Goal: Task Accomplishment & Management: Manage account settings

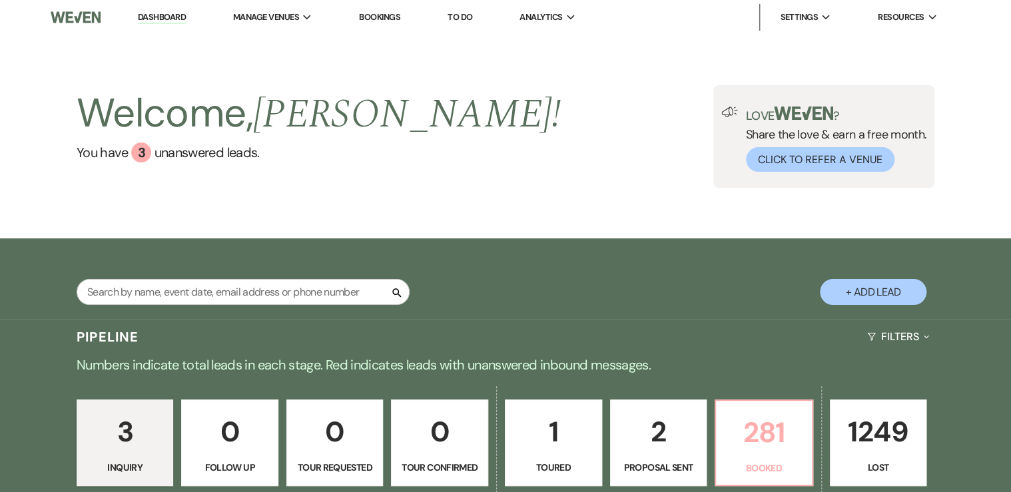
click at [749, 461] on p "Booked" at bounding box center [764, 468] width 80 height 15
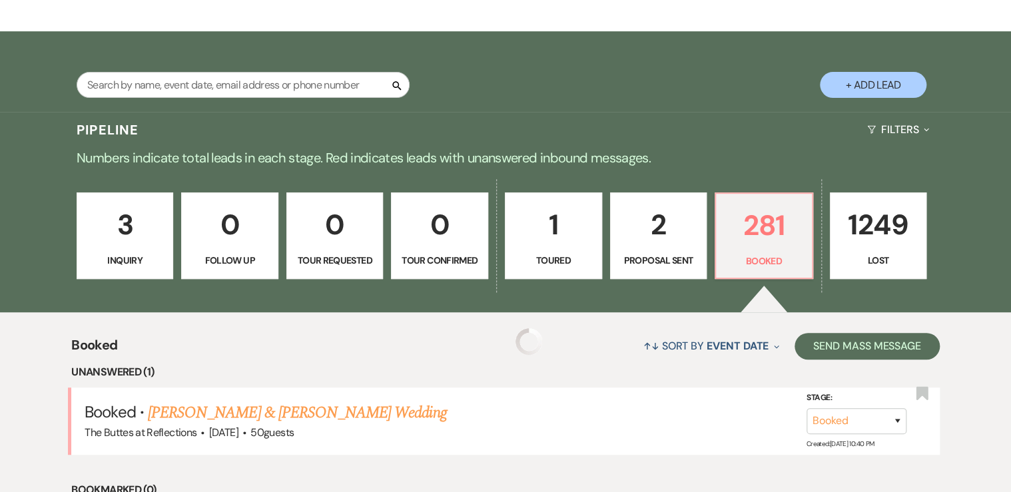
scroll to position [373, 0]
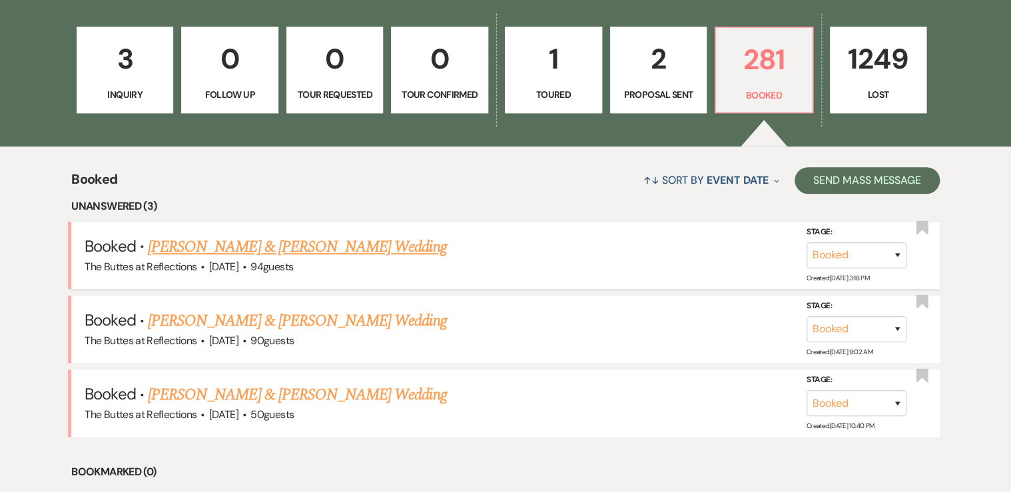
click at [263, 242] on link "[PERSON_NAME] & [PERSON_NAME] Wedding" at bounding box center [297, 247] width 298 height 24
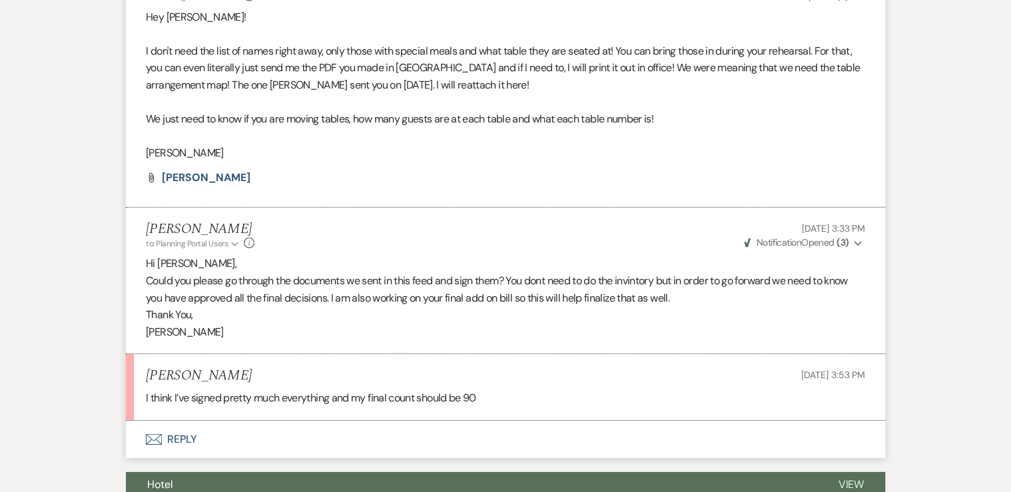
scroll to position [1815, 0]
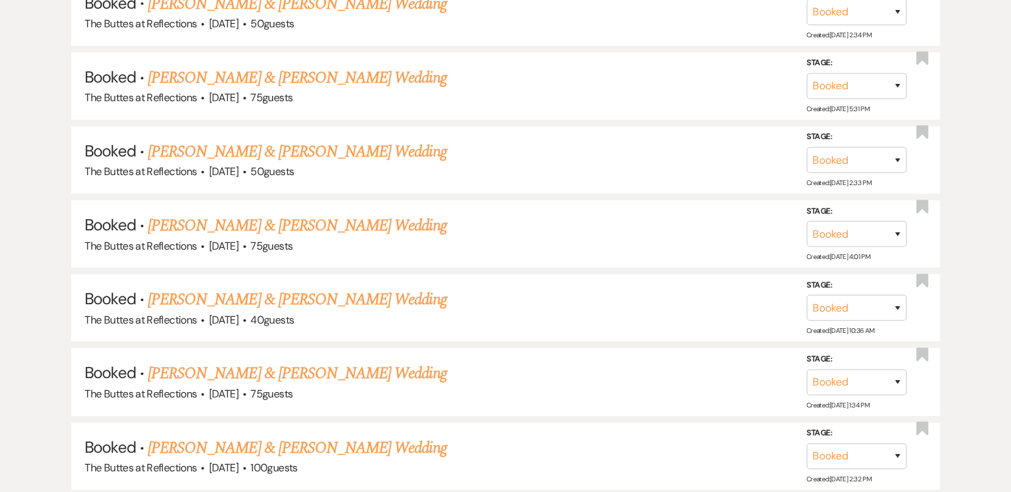
scroll to position [373, 0]
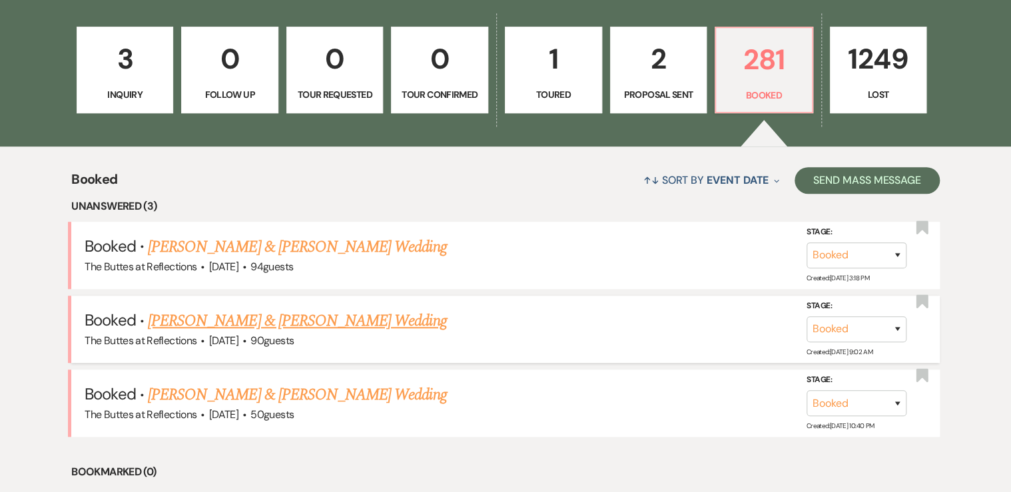
click at [289, 320] on link "[PERSON_NAME] & [PERSON_NAME] Wedding" at bounding box center [297, 321] width 298 height 24
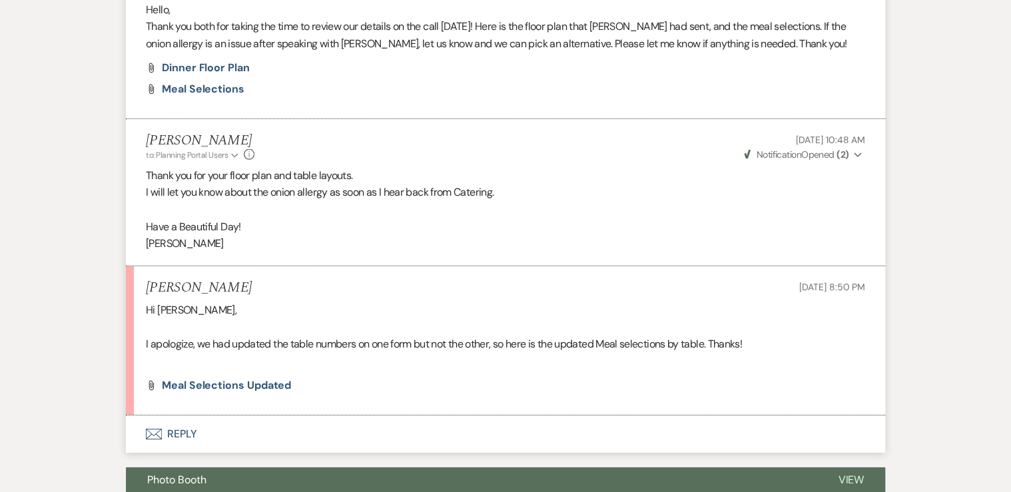
scroll to position [1865, 0]
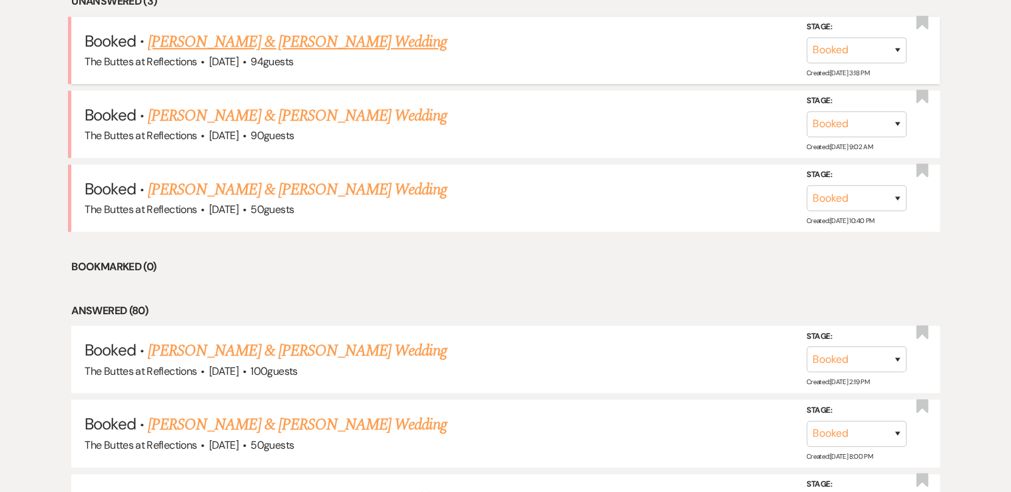
scroll to position [586, 0]
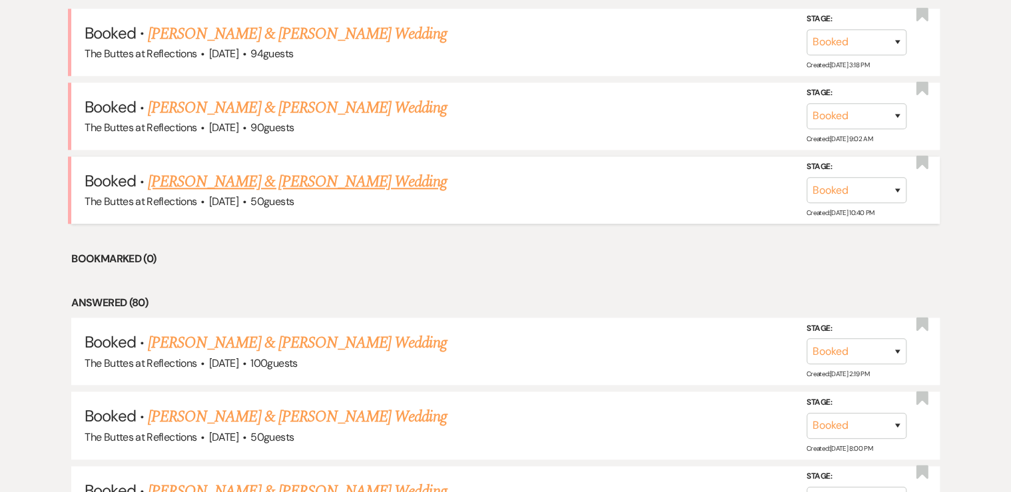
click at [240, 180] on link "[PERSON_NAME] & [PERSON_NAME] Wedding" at bounding box center [297, 182] width 298 height 24
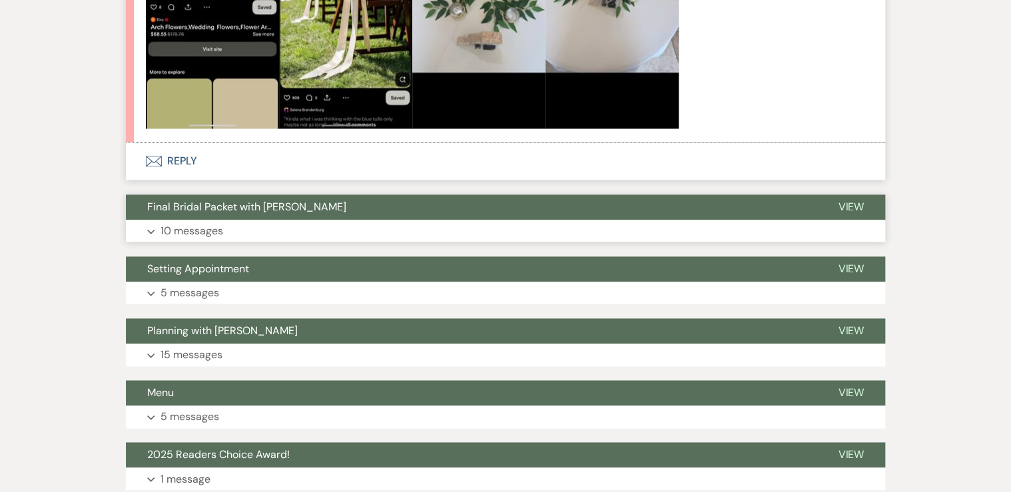
scroll to position [799, 0]
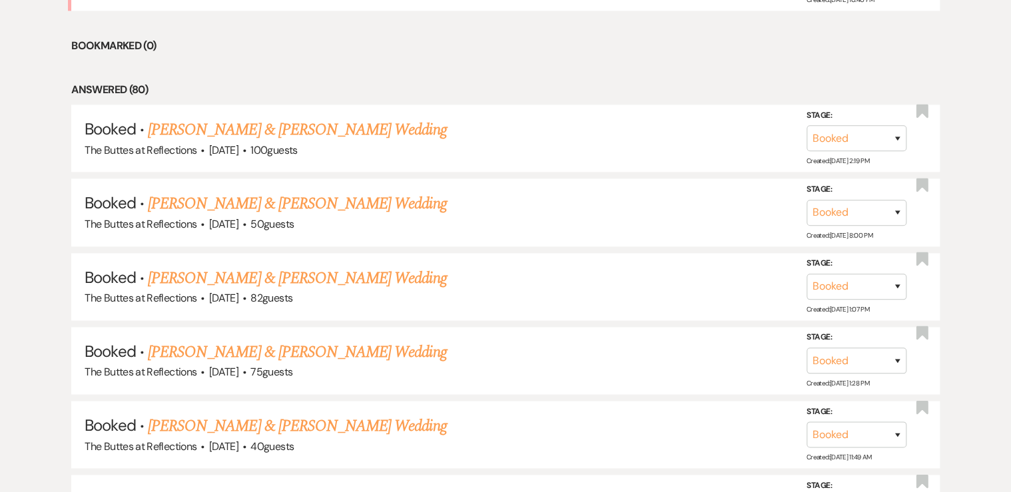
scroll to position [586, 0]
